Goal: Check status: Check status

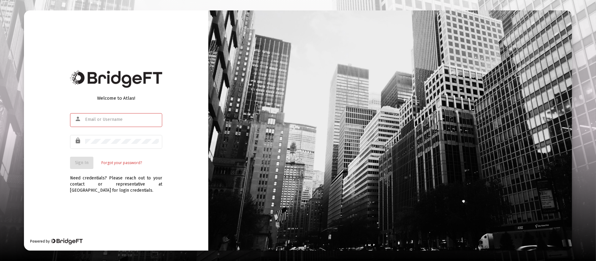
type input "[PERSON_NAME][EMAIL_ADDRESS][DOMAIN_NAME]"
click at [76, 166] on button "Sign In" at bounding box center [81, 163] width 23 height 12
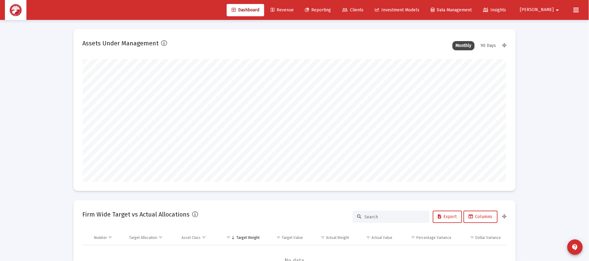
scroll to position [123, 228]
click at [369, 13] on link "Clients" at bounding box center [353, 10] width 31 height 12
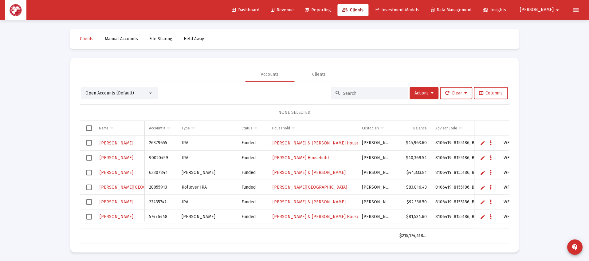
click at [381, 94] on input at bounding box center [373, 93] width 60 height 5
click at [350, 93] on input at bounding box center [373, 93] width 60 height 5
type input "gessner"
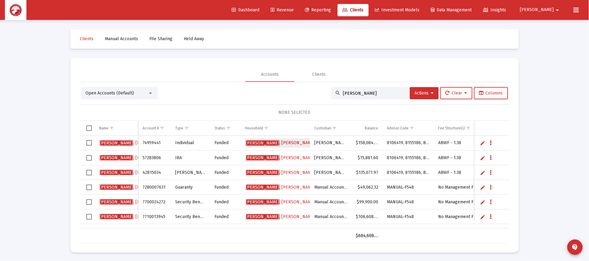
click at [284, 144] on span "Gessner , Beverly A Household" at bounding box center [294, 142] width 96 height 5
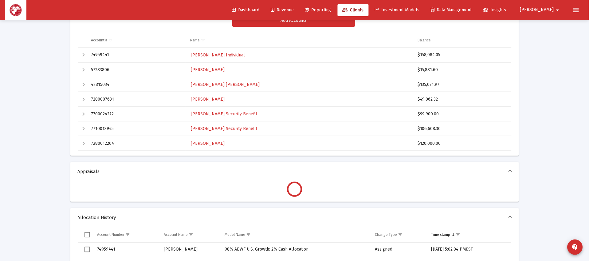
scroll to position [46, 0]
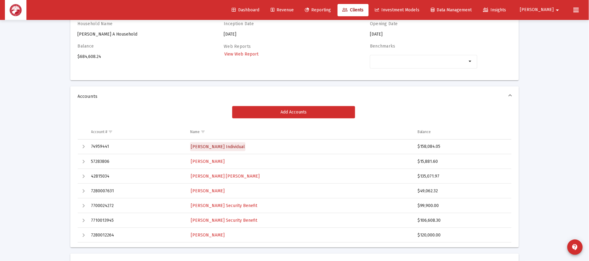
click at [223, 144] on span "Gessner, Beverly Individual" at bounding box center [218, 146] width 54 height 5
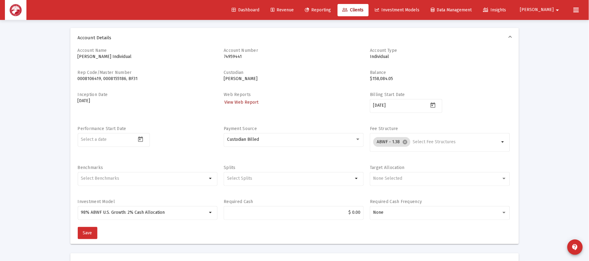
click at [255, 102] on span "View Web Report" at bounding box center [241, 102] width 34 height 5
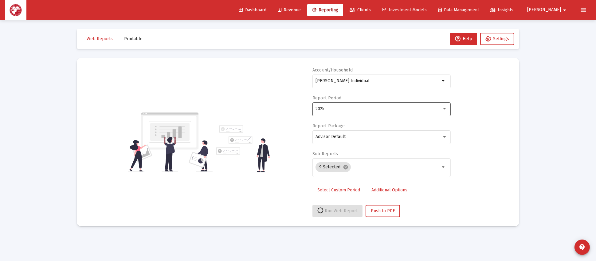
click at [326, 107] on div "2025" at bounding box center [379, 109] width 126 height 5
select select "View all"
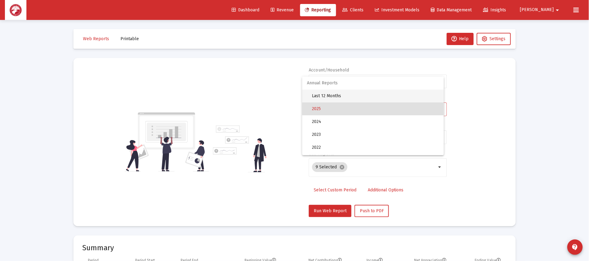
click at [369, 95] on span "Last 12 Months" at bounding box center [375, 96] width 127 height 13
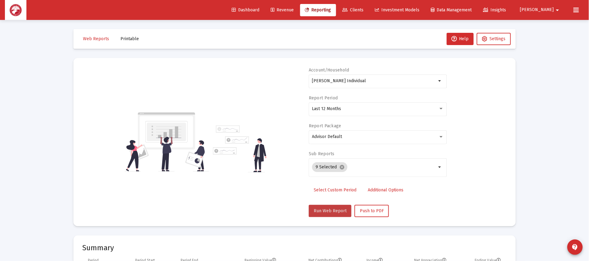
click at [333, 214] on button "Run Web Report" at bounding box center [330, 211] width 43 height 12
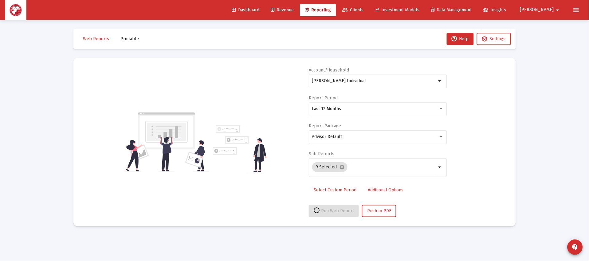
select select "View all"
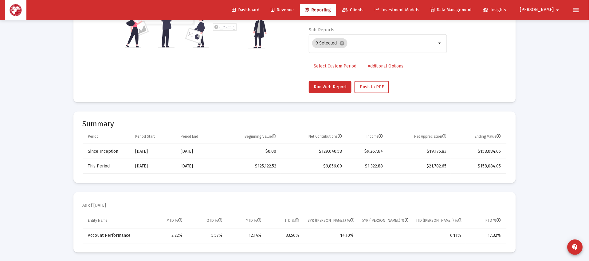
scroll to position [230, 0]
